Goal: Task Accomplishment & Management: Use online tool/utility

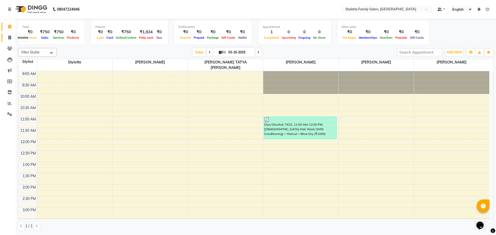
click at [10, 36] on icon at bounding box center [9, 38] width 3 height 4
select select "6990"
select select "service"
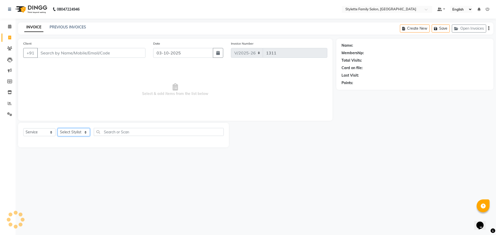
click at [76, 133] on select "Select Stylist" at bounding box center [74, 132] width 32 height 8
click at [45, 147] on div "Select Service Product Membership Package Voucher Prepaid Gift Card Select Styl…" at bounding box center [123, 135] width 211 height 25
click at [67, 131] on select "Select Stylist" at bounding box center [74, 132] width 32 height 8
click at [58, 128] on select "Select Stylist Abhishek dhomble [PERSON_NAME] Manager [PERSON_NAME] Stylette [P…" at bounding box center [81, 132] width 47 height 8
click at [67, 134] on select "Select Stylist Abhishek dhomble [PERSON_NAME] Manager [PERSON_NAME] Stylette [P…" at bounding box center [81, 132] width 47 height 8
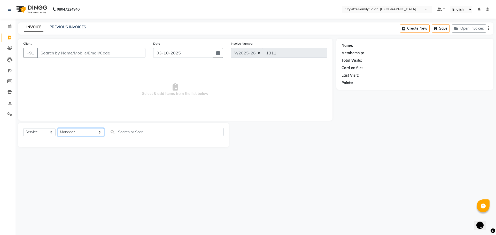
select select "90340"
click at [58, 128] on select "Select Stylist Abhishek dhomble [PERSON_NAME] Manager [PERSON_NAME] Stylette [P…" at bounding box center [81, 132] width 47 height 8
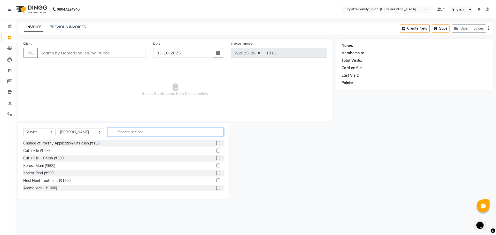
click at [114, 130] on input "text" at bounding box center [166, 132] width 116 height 8
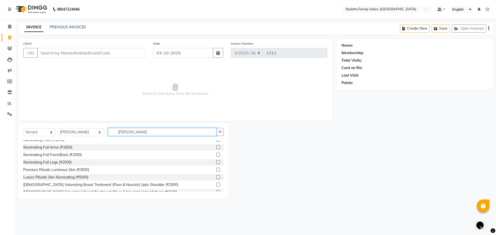
type input "[PERSON_NAME]"
click at [8, 30] on link "Calendar" at bounding box center [8, 26] width 12 height 9
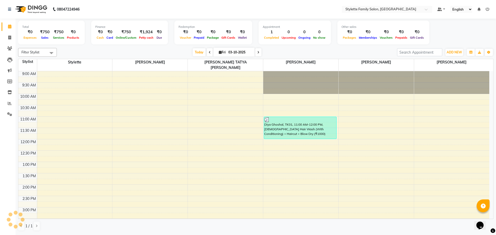
scroll to position [137, 0]
